Goal: Use online tool/utility: Utilize a website feature to perform a specific function

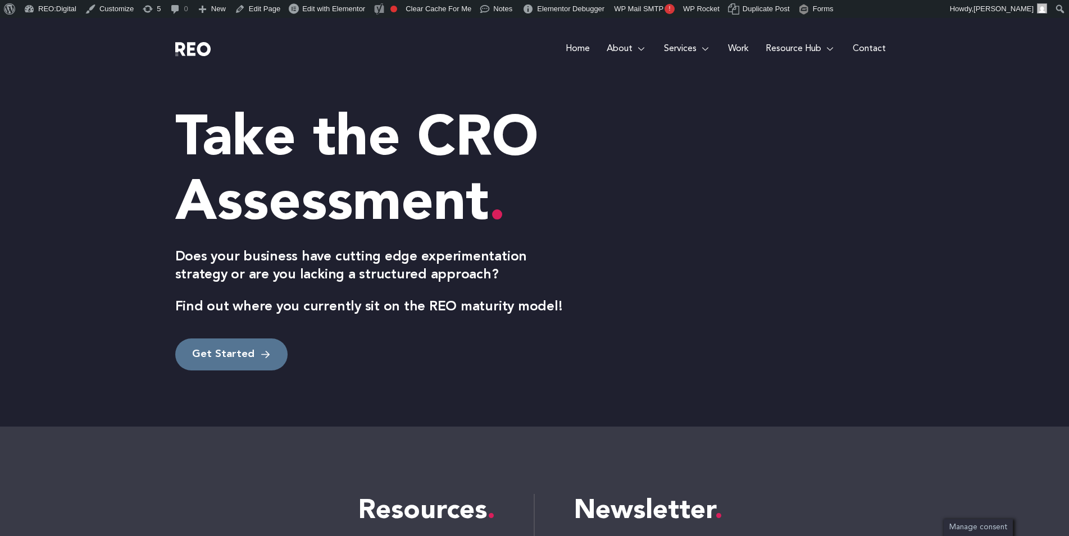
click at [231, 359] on span "Get Started" at bounding box center [223, 354] width 62 height 15
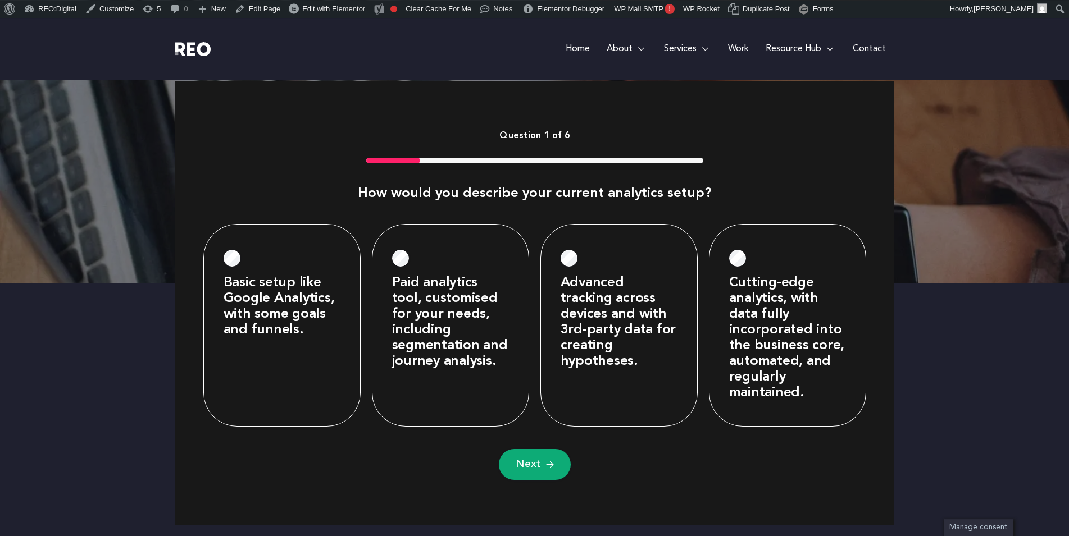
scroll to position [451, 0]
click at [544, 469] on button "Next" at bounding box center [535, 464] width 72 height 31
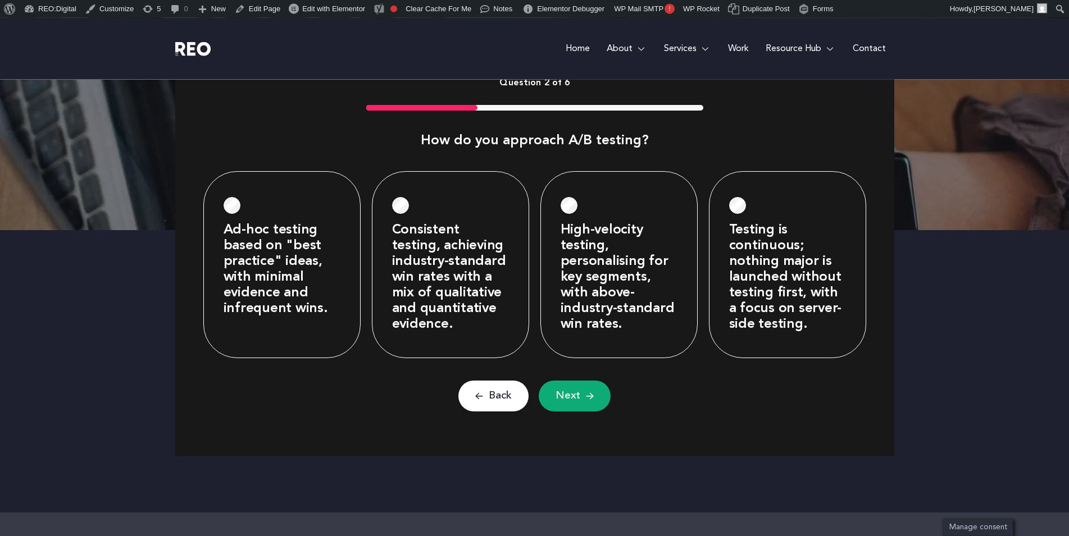
scroll to position [504, 0]
click at [555, 396] on button "Next" at bounding box center [575, 395] width 72 height 31
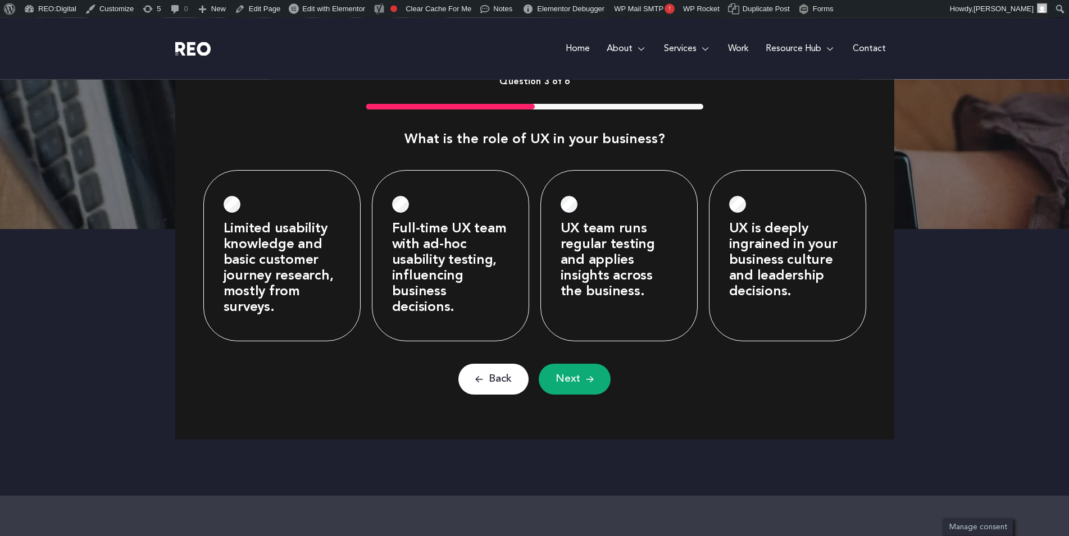
click at [572, 393] on button "Next" at bounding box center [575, 379] width 72 height 31
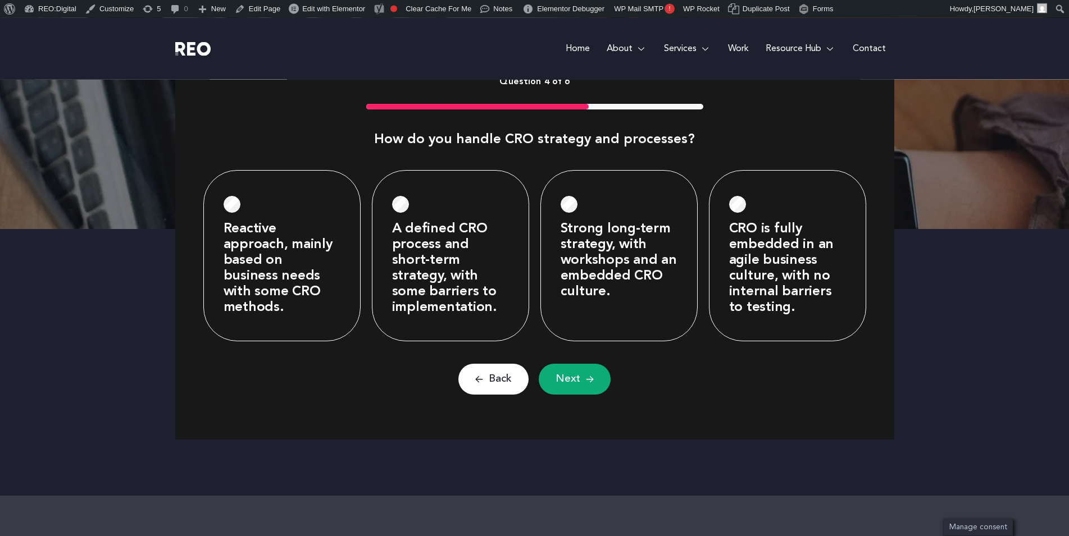
click at [592, 378] on img at bounding box center [590, 379] width 8 height 9
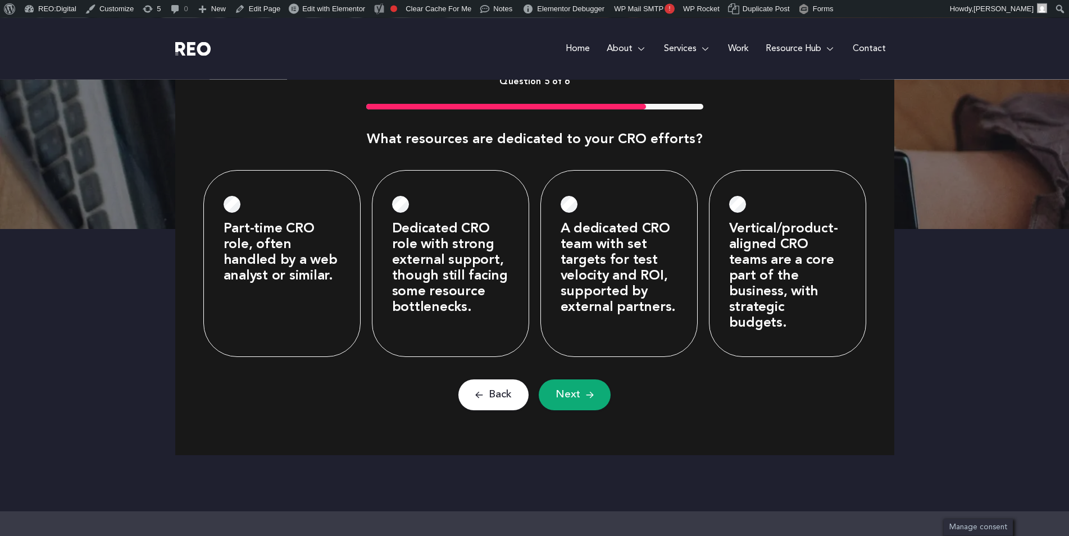
click at [558, 389] on button "Next" at bounding box center [575, 395] width 72 height 31
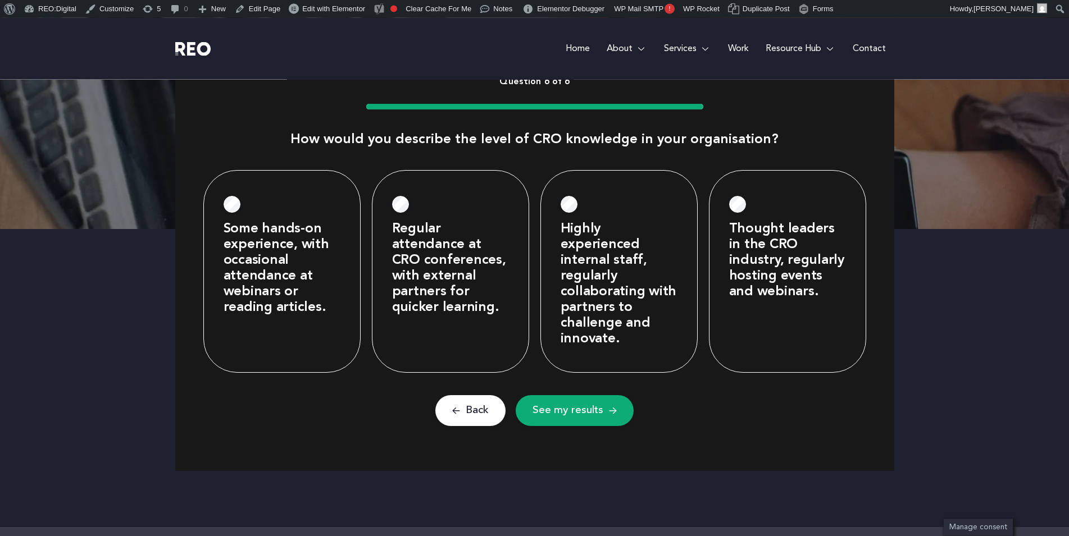
click at [591, 425] on button "See my results" at bounding box center [574, 410] width 118 height 31
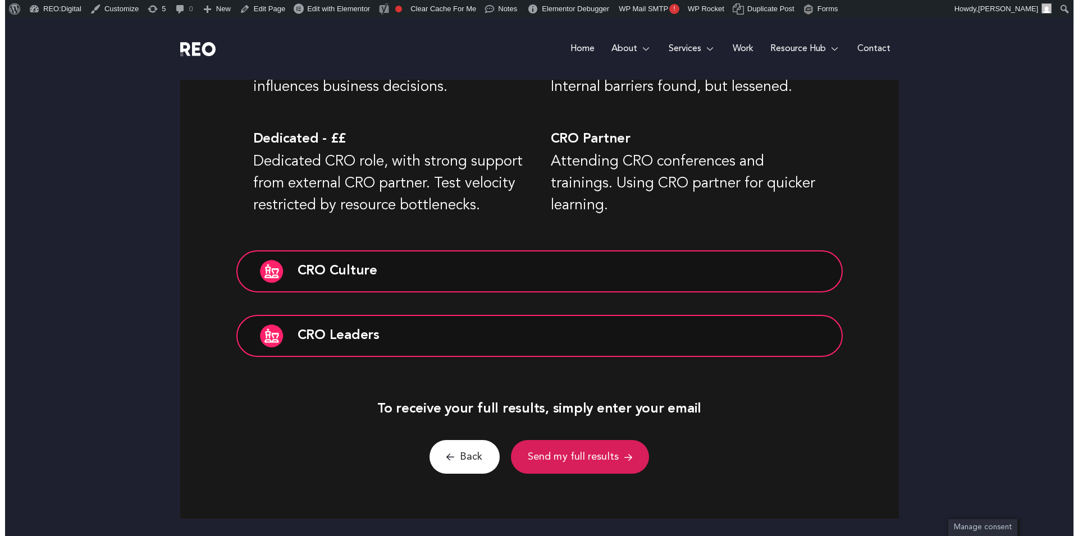
scroll to position [1007, 0]
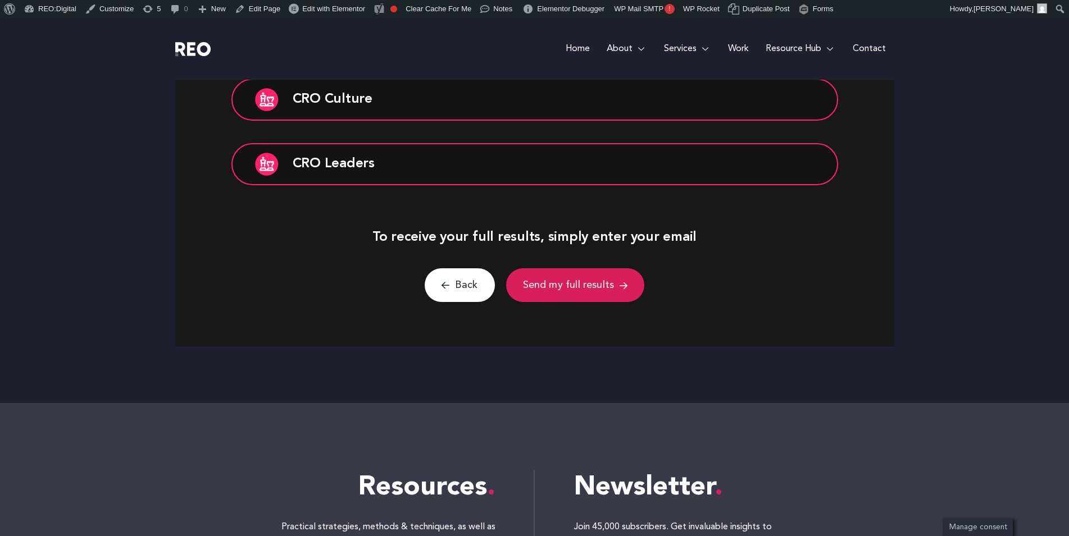
click at [613, 284] on button "Send my full results" at bounding box center [575, 285] width 139 height 34
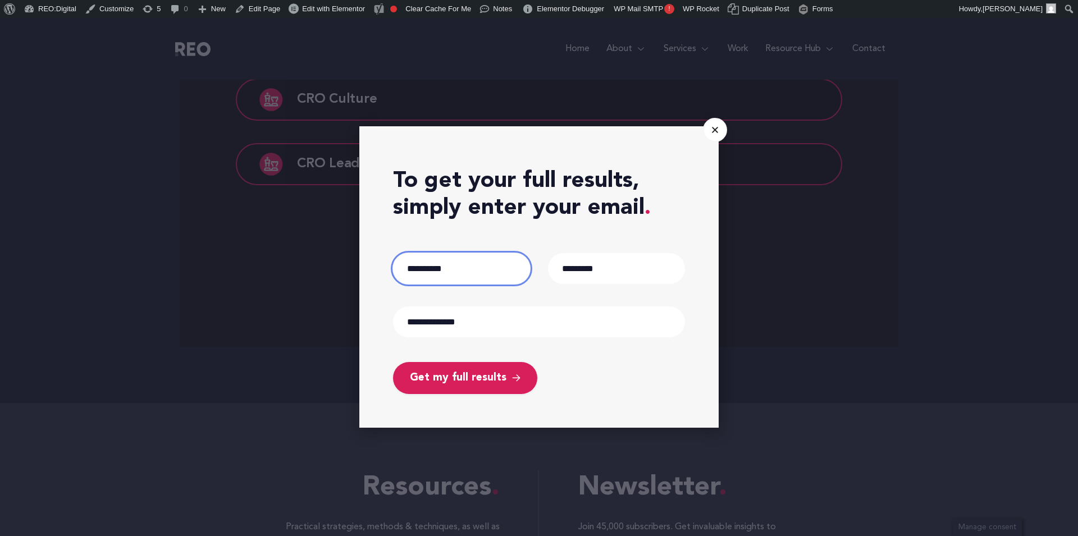
click at [509, 269] on input "First" at bounding box center [461, 268] width 137 height 31
click at [485, 362] on div "Get my full results" at bounding box center [539, 372] width 292 height 43
click at [485, 369] on button "Get my full results" at bounding box center [465, 378] width 144 height 32
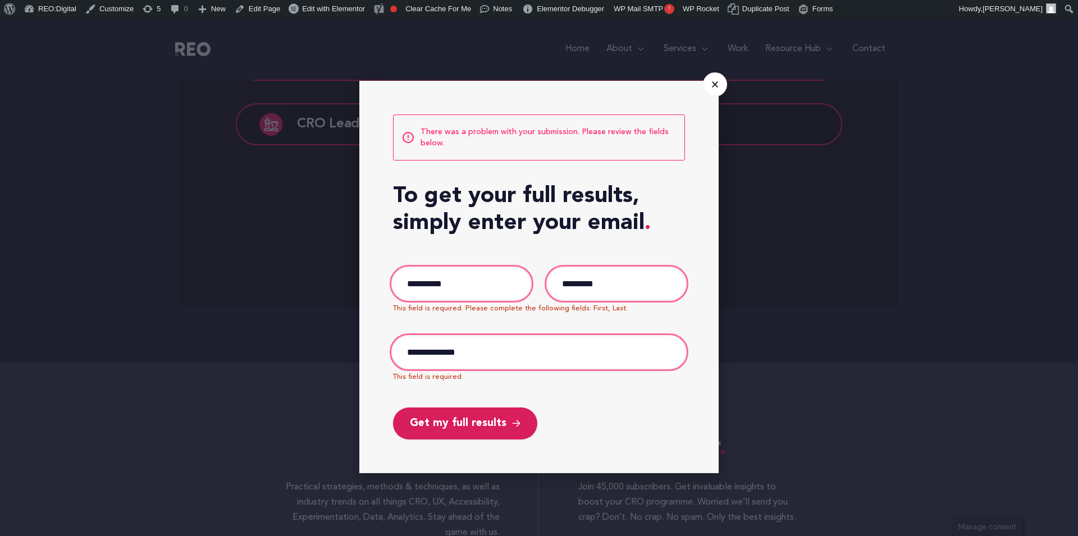
scroll to position [1048, 0]
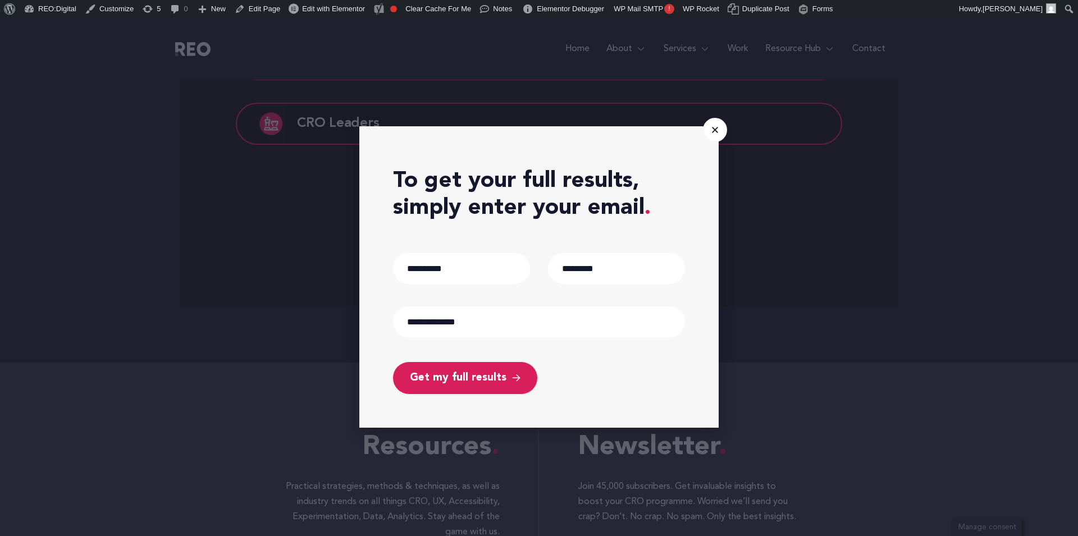
click at [462, 384] on span "Get my full results" at bounding box center [458, 378] width 97 height 15
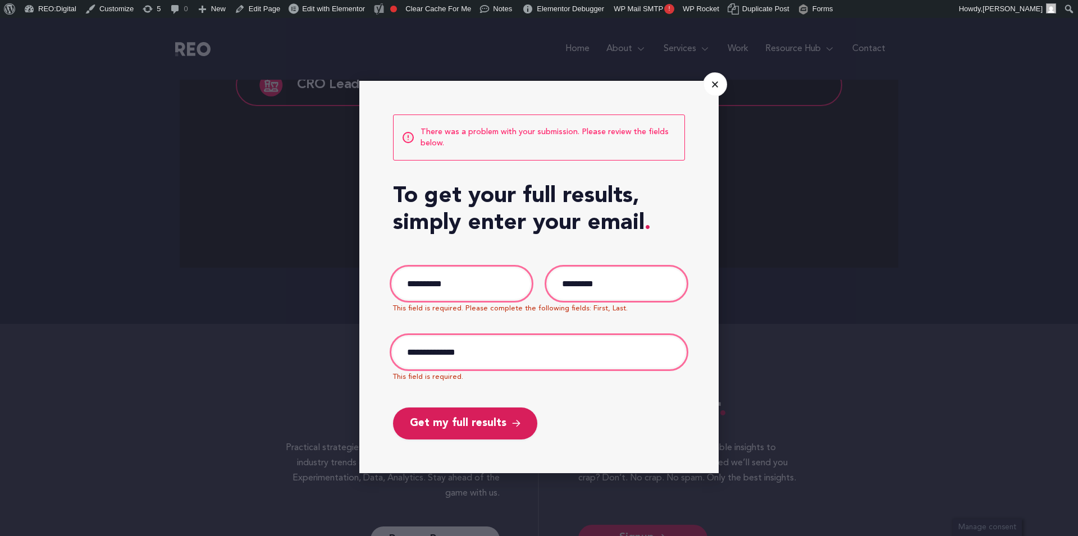
scroll to position [1088, 0]
